Goal: Find contact information

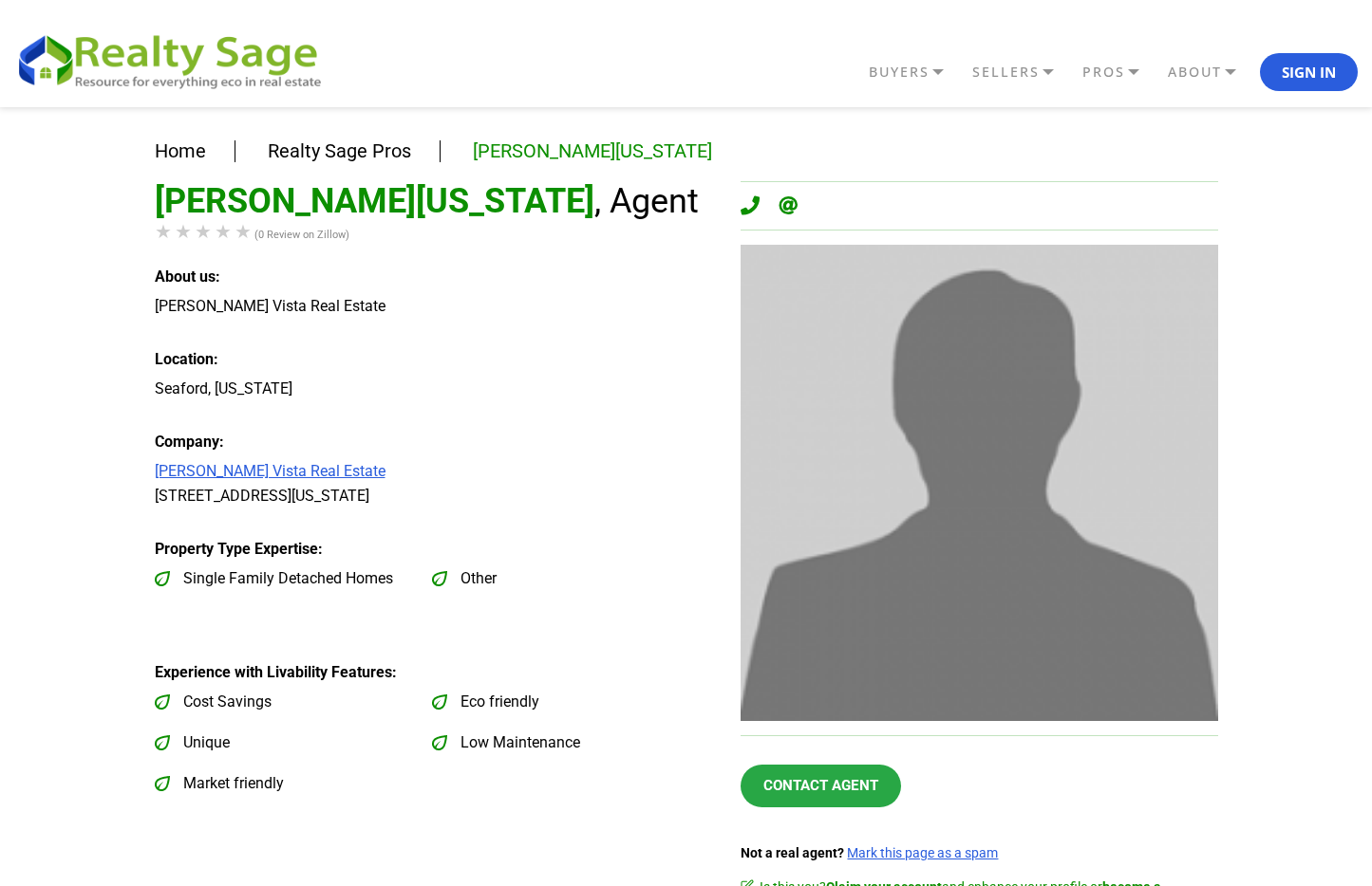
click at [747, 208] on icon at bounding box center [751, 206] width 19 height 19
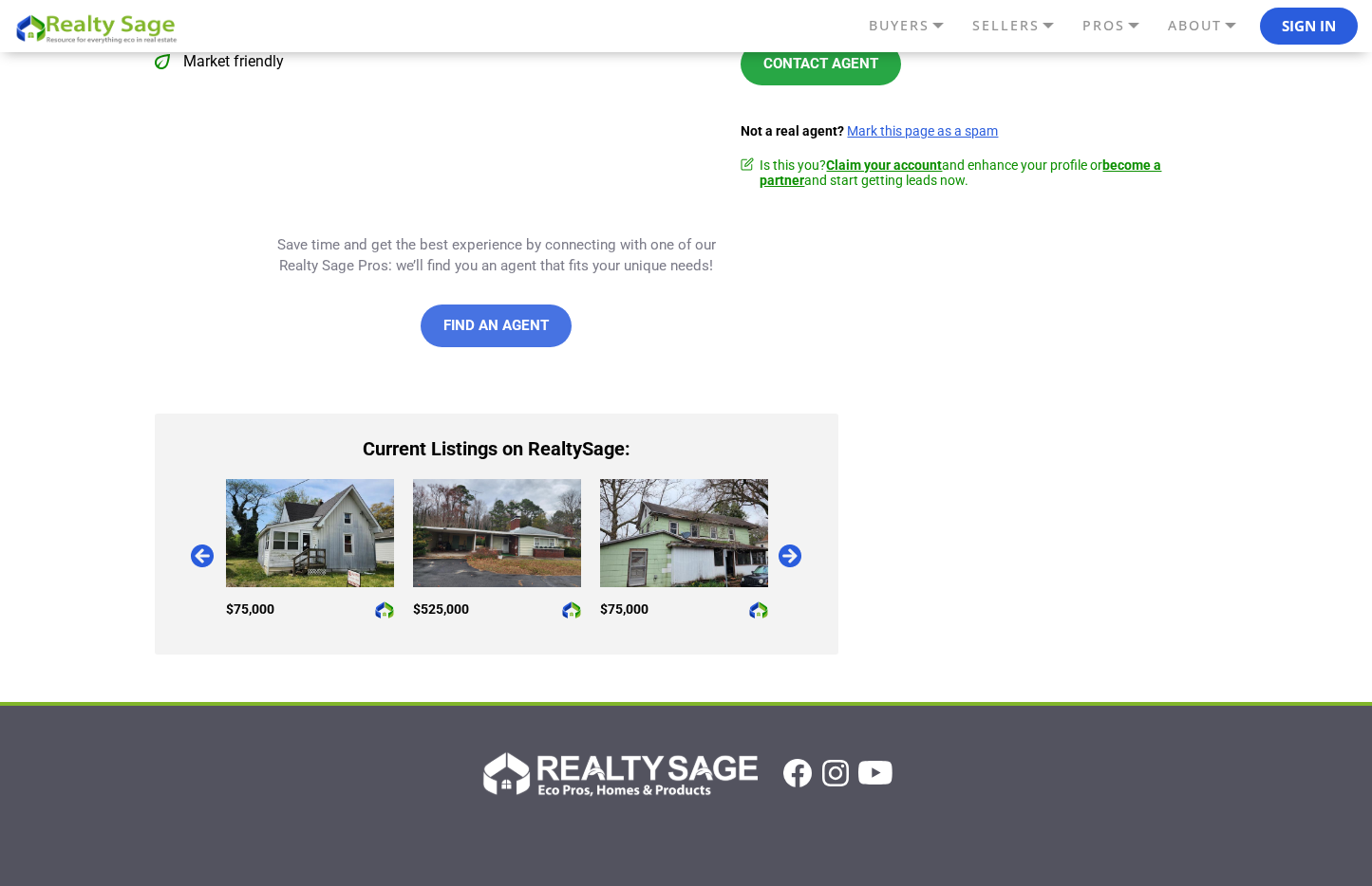
scroll to position [723, 0]
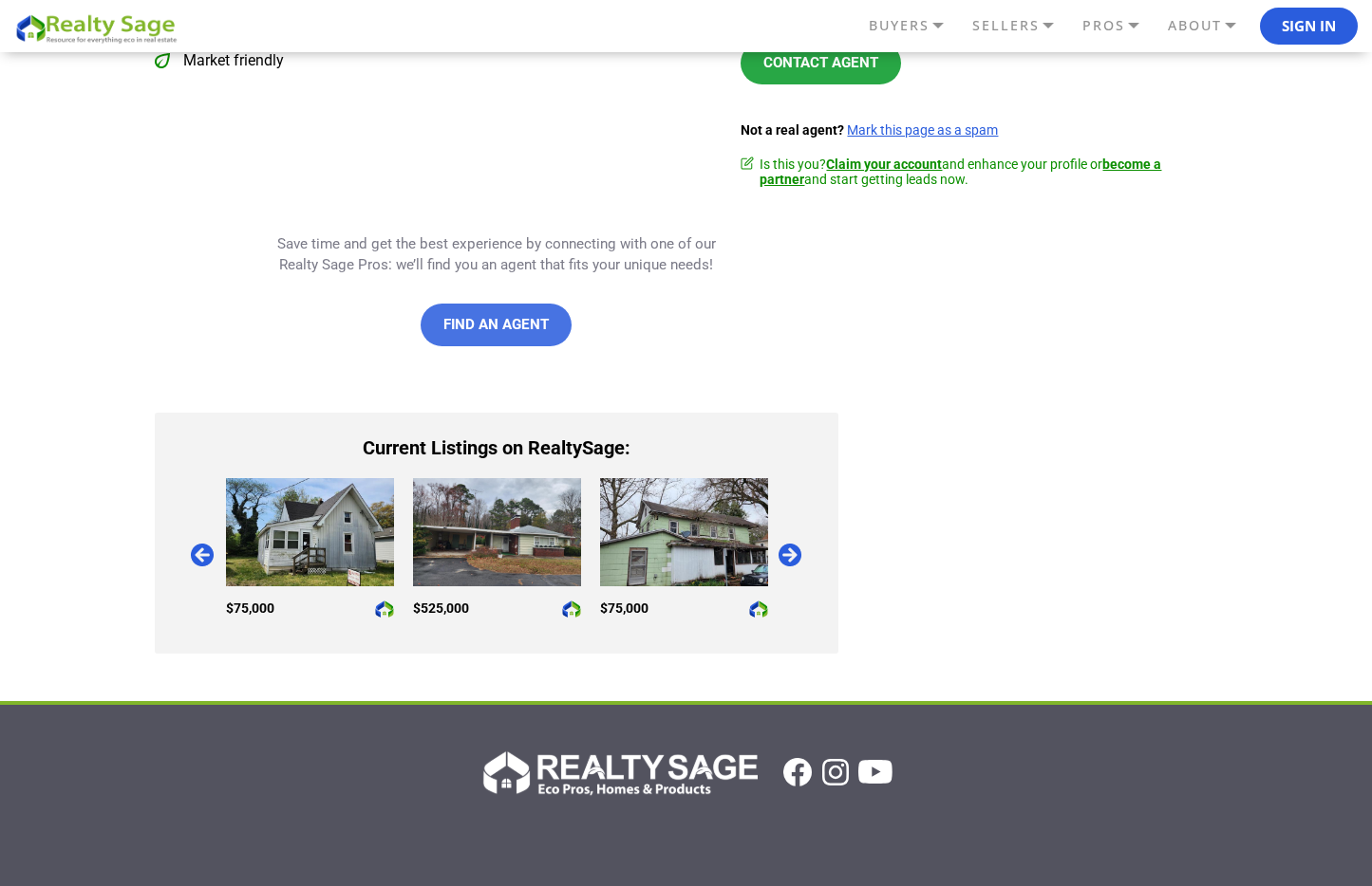
click at [543, 321] on link "Find an Agent" at bounding box center [496, 325] width 151 height 42
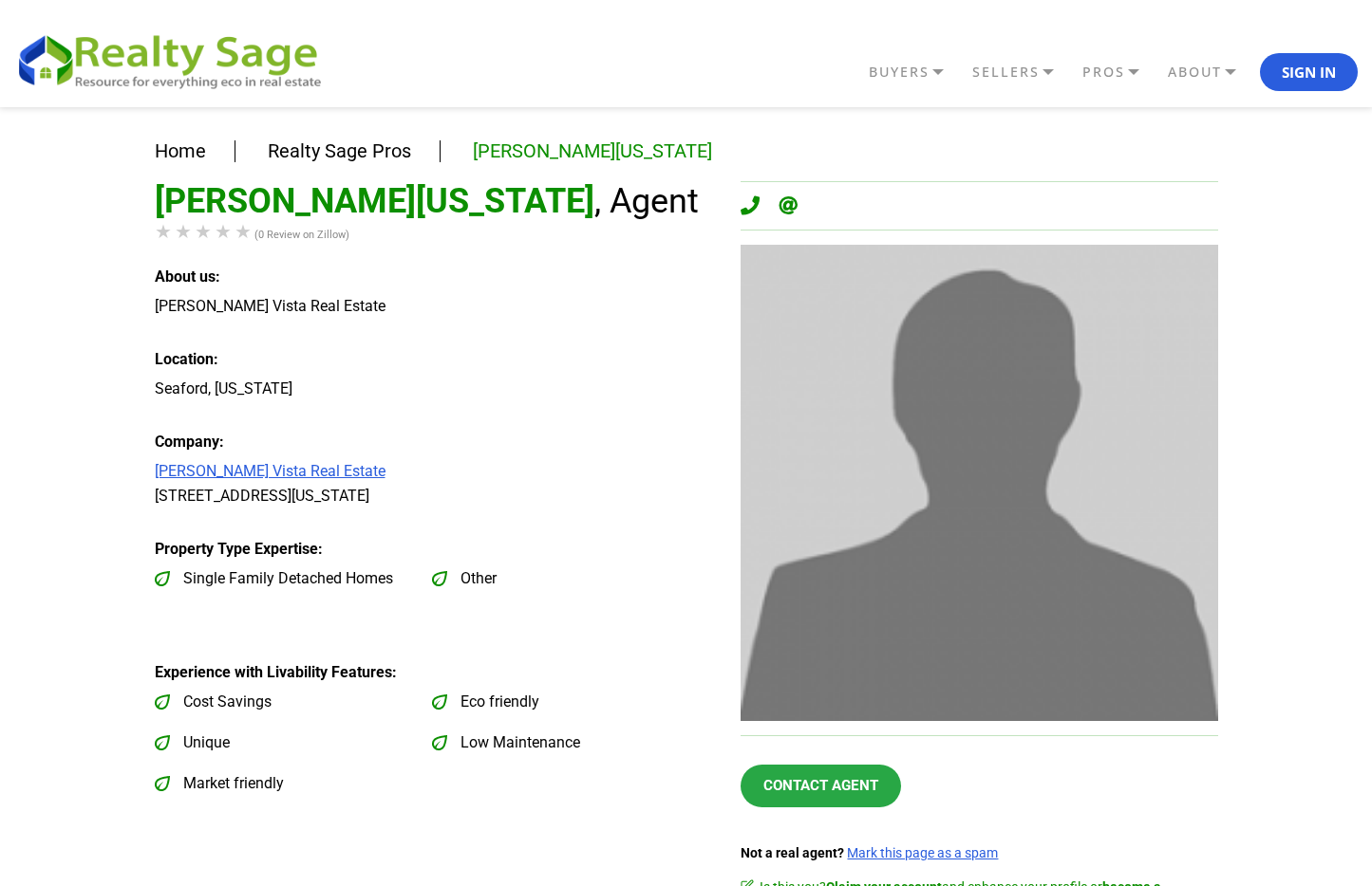
click at [560, 155] on link "[PERSON_NAME][US_STATE]" at bounding box center [593, 151] width 239 height 23
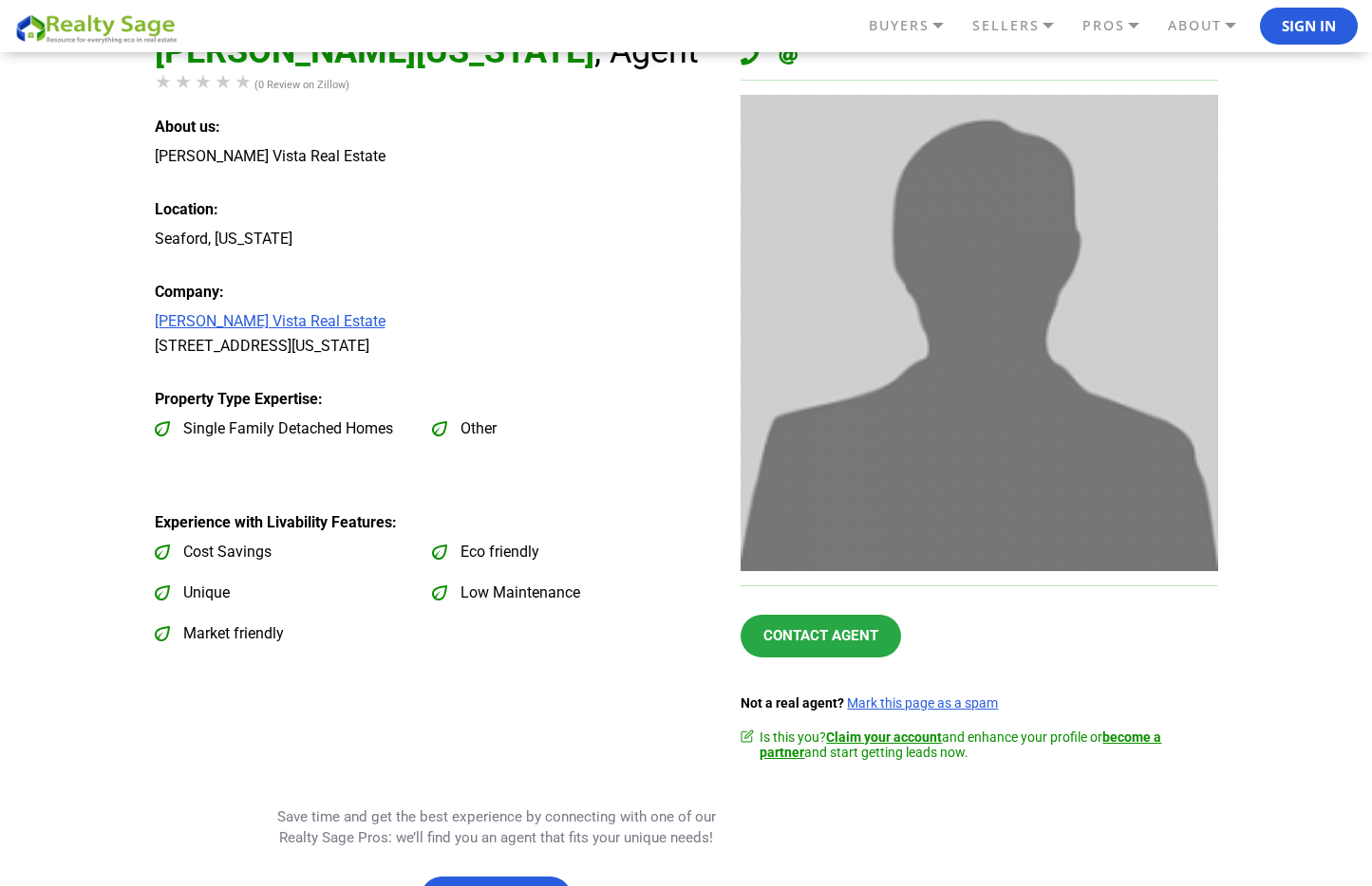
scroll to position [151, 0]
click at [286, 323] on link "[PERSON_NAME] Vista Real Estate" at bounding box center [270, 320] width 230 height 18
